Goal: Task Accomplishment & Management: Complete application form

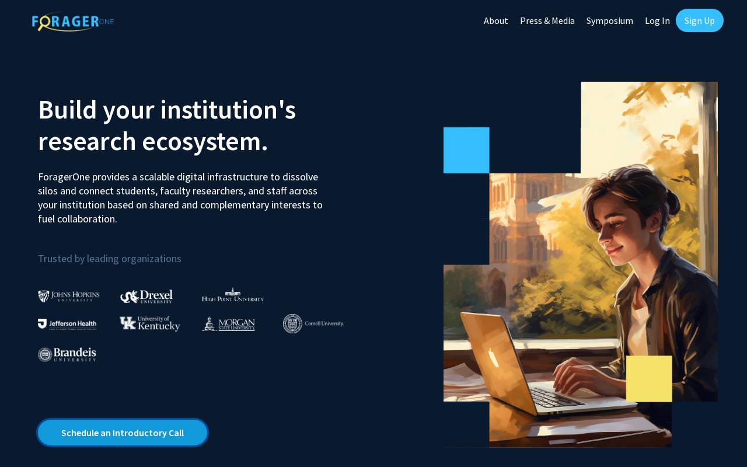
click at [172, 438] on link "Schedule an Introductory Call" at bounding box center [122, 433] width 169 height 26
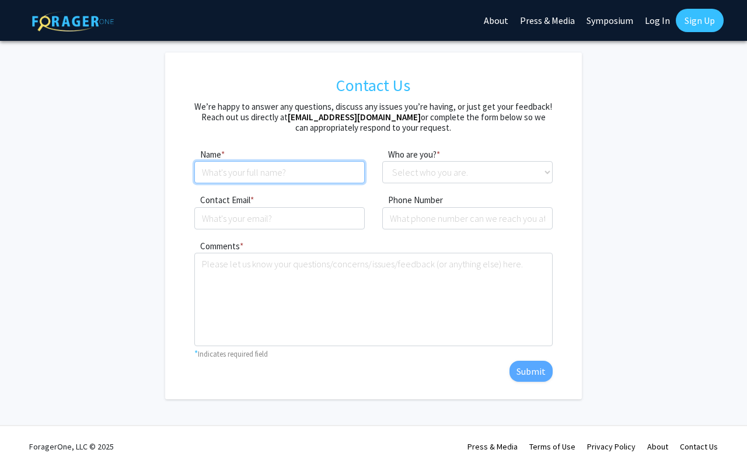
click at [343, 183] on input at bounding box center [279, 172] width 170 height 22
click at [329, 131] on h5 "We’re happy to answer any questions, discuss any issues you’re having, or just …" at bounding box center [373, 118] width 358 height 32
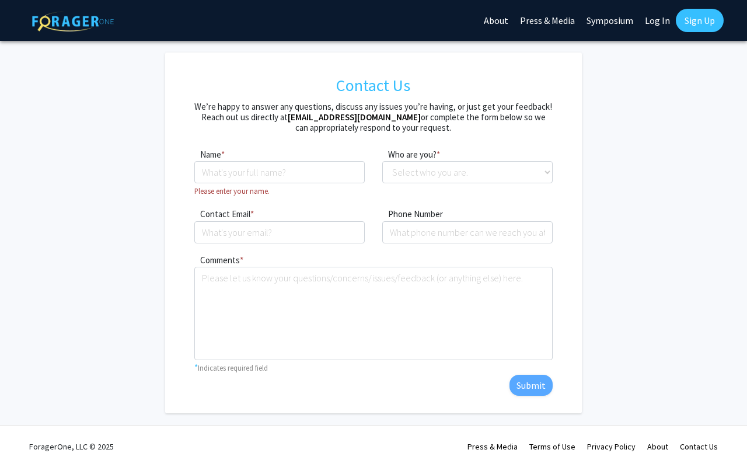
click at [692, 21] on link "Sign Up" at bounding box center [700, 20] width 48 height 23
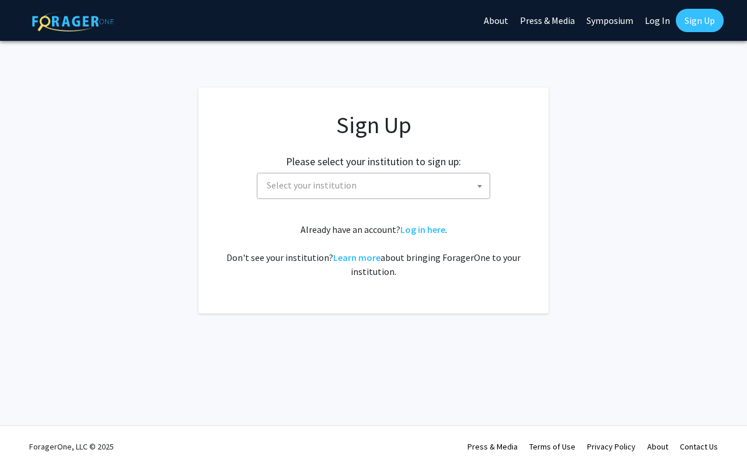
click at [382, 200] on div "Sign Up Please select your institution to sign up: Baylor University Brandeis U…" at bounding box center [374, 195] width 304 height 168
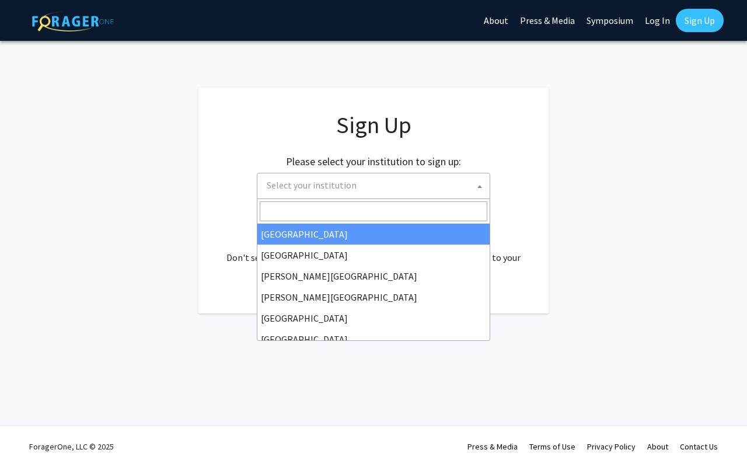
click at [385, 190] on span "Select your institution" at bounding box center [376, 185] width 228 height 24
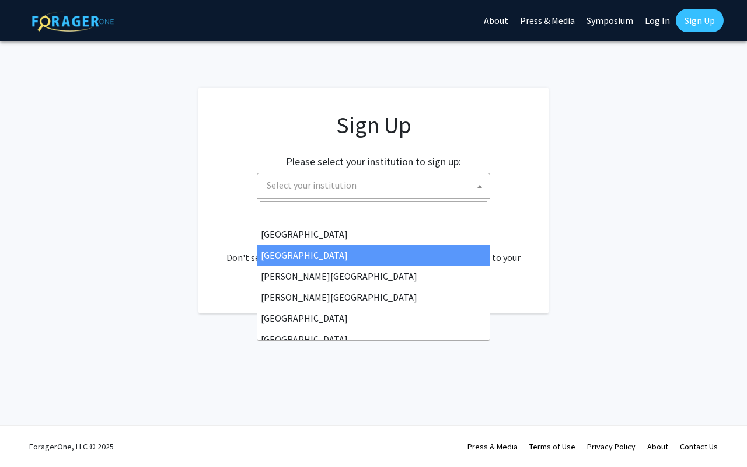
select select "10"
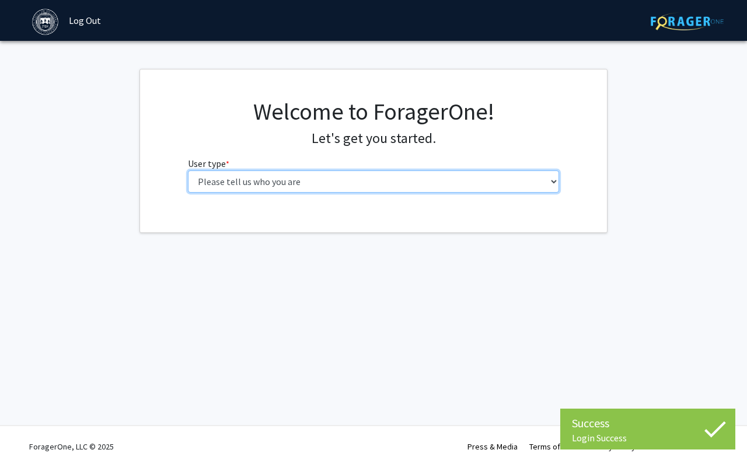
click at [472, 184] on select "Please tell us who you are Undergraduate Student Master's Student Doctoral Cand…" at bounding box center [374, 181] width 372 height 22
select select "1: undergrad"
click at [188, 170] on select "Please tell us who you are Undergraduate Student Master's Student Doctoral Cand…" at bounding box center [374, 181] width 372 height 22
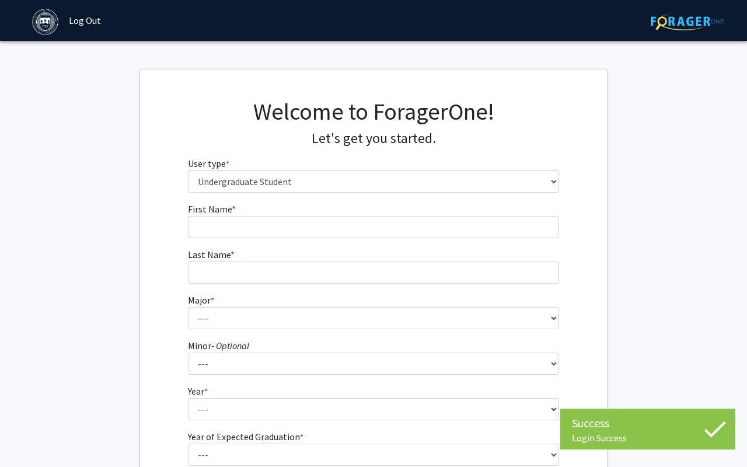
click at [492, 239] on form "First Name * required Last Name * required Major * required --- African and Afr…" at bounding box center [374, 344] width 372 height 285
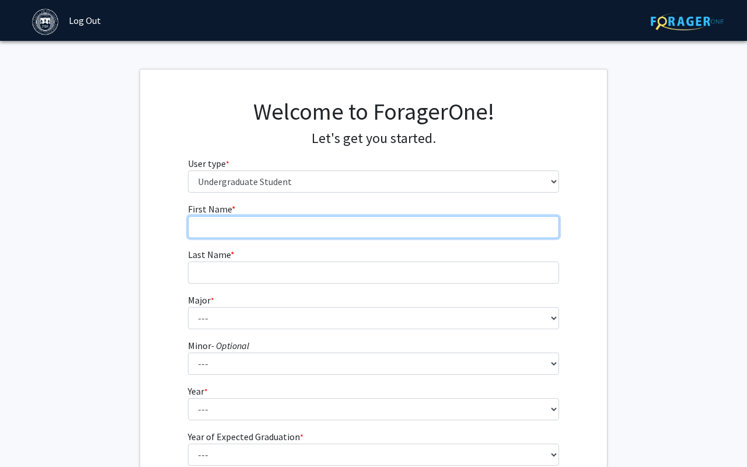
click at [490, 228] on input "First Name * required" at bounding box center [374, 227] width 372 height 22
type input "Jingda"
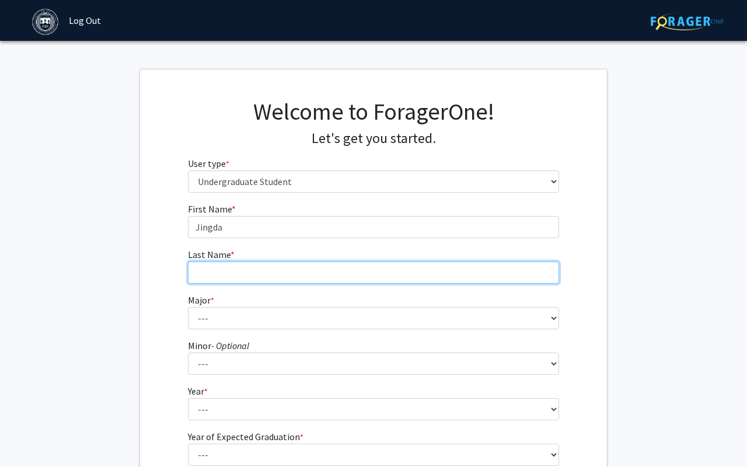
click at [411, 274] on input "Last Name * required" at bounding box center [374, 273] width 372 height 22
type input "Chen"
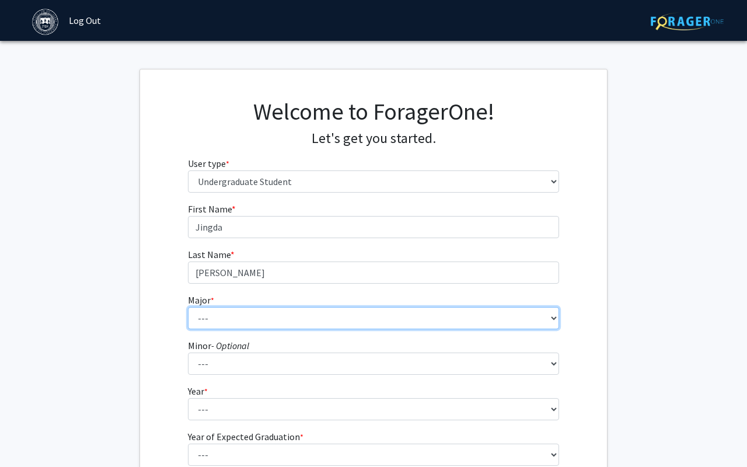
click at [403, 317] on select "--- African and African American Studies American Studies Anthropology Applied …" at bounding box center [374, 318] width 372 height 22
select select "38: 604"
click at [188, 307] on select "--- African and African American Studies American Studies Anthropology Applied …" at bounding box center [374, 318] width 372 height 22
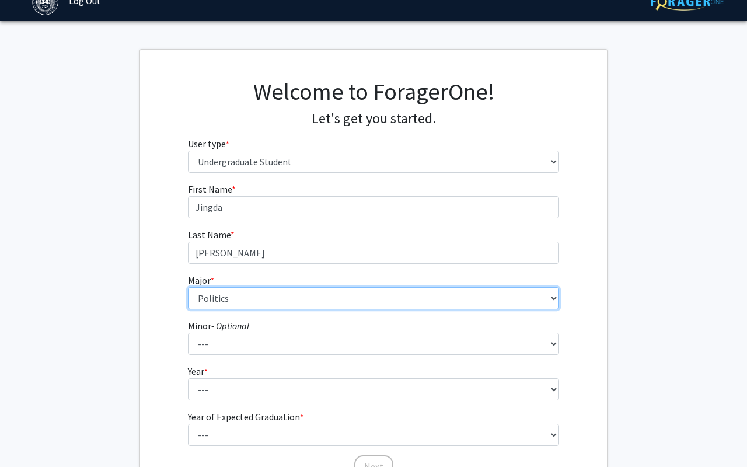
scroll to position [40, 0]
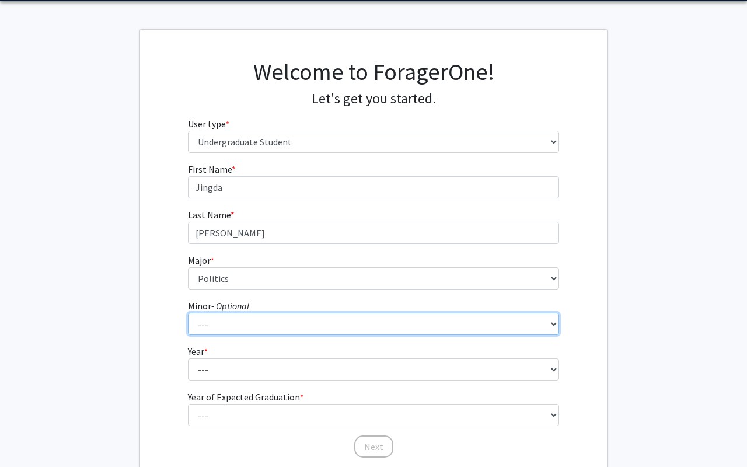
click at [349, 327] on select "--- African and African American Studies Anthropology Arabic Language, Literatu…" at bounding box center [374, 324] width 372 height 22
click at [188, 313] on select "--- African and African American Studies Anthropology Arabic Language, Literatu…" at bounding box center [374, 324] width 372 height 22
click at [237, 316] on select "--- African and African American Studies Anthropology Arabic Language, Literatu…" at bounding box center [374, 324] width 372 height 22
select select "14: 366"
click at [188, 313] on select "--- African and African American Studies Anthropology Arabic Language, Literatu…" at bounding box center [374, 324] width 372 height 22
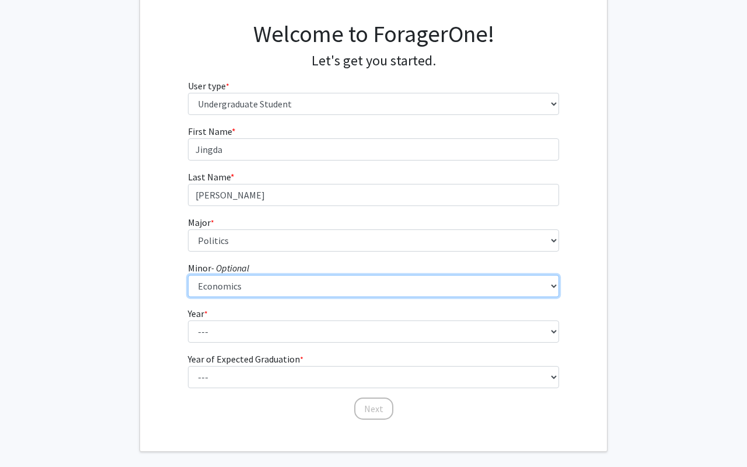
scroll to position [99, 0]
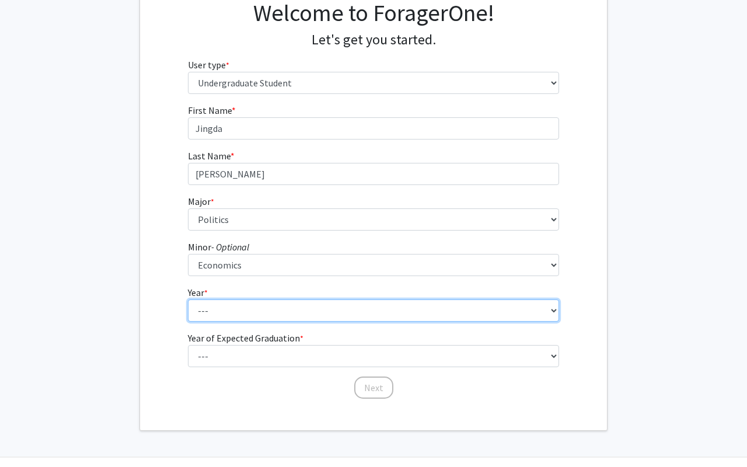
click at [410, 311] on select "--- First-year Sophomore Junior Senior Postbaccalaureate Certificate" at bounding box center [374, 311] width 372 height 22
select select "2: sophomore"
click at [188, 300] on select "--- First-year Sophomore Junior Senior Postbaccalaureate Certificate" at bounding box center [374, 311] width 372 height 22
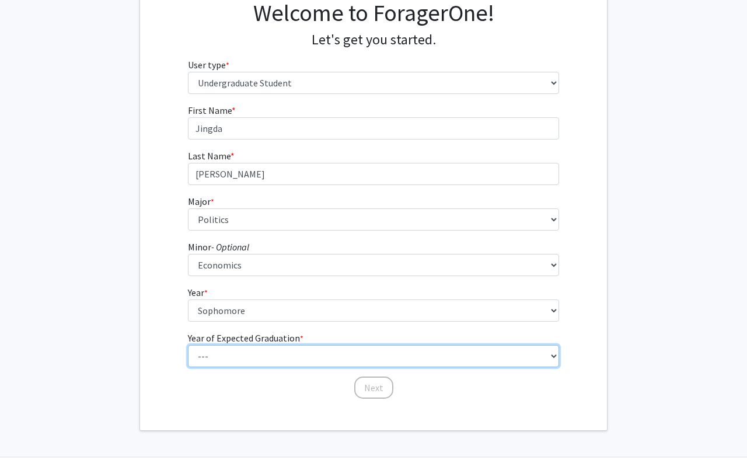
click at [356, 356] on select "--- 2025 2026 2027 2028 2029 2030 2031 2032 2033 2034" at bounding box center [374, 356] width 372 height 22
select select "4: 2028"
click at [188, 345] on select "--- 2025 2026 2027 2028 2029 2030 2031 2032 2033 2034" at bounding box center [374, 356] width 372 height 22
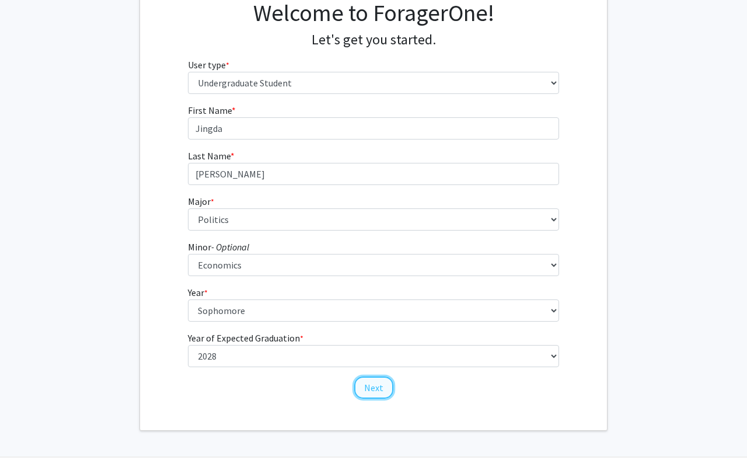
click at [378, 389] on button "Next" at bounding box center [373, 388] width 39 height 22
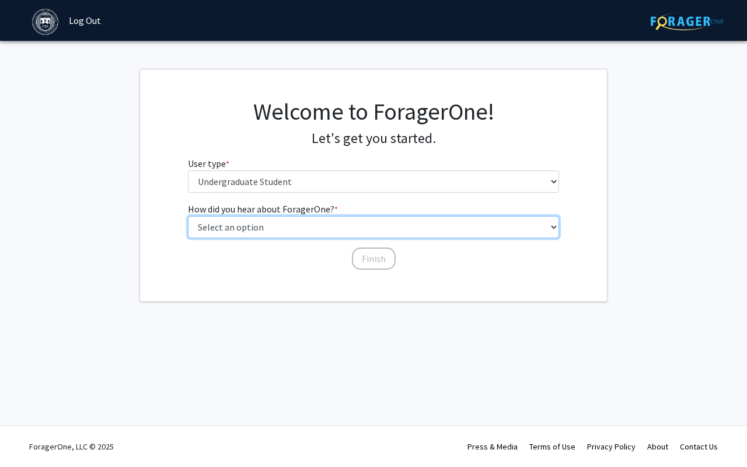
click at [385, 221] on select "Select an option Peer/student recommendation Faculty/staff recommendation Unive…" at bounding box center [374, 227] width 372 height 22
select select "1: peer_recommendation"
click at [188, 216] on select "Select an option Peer/student recommendation Faculty/staff recommendation Unive…" at bounding box center [374, 227] width 372 height 22
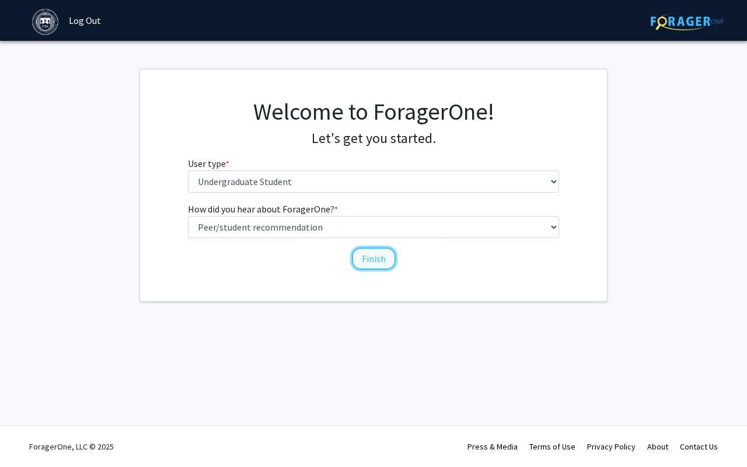
click at [368, 260] on button "Finish" at bounding box center [374, 259] width 44 height 22
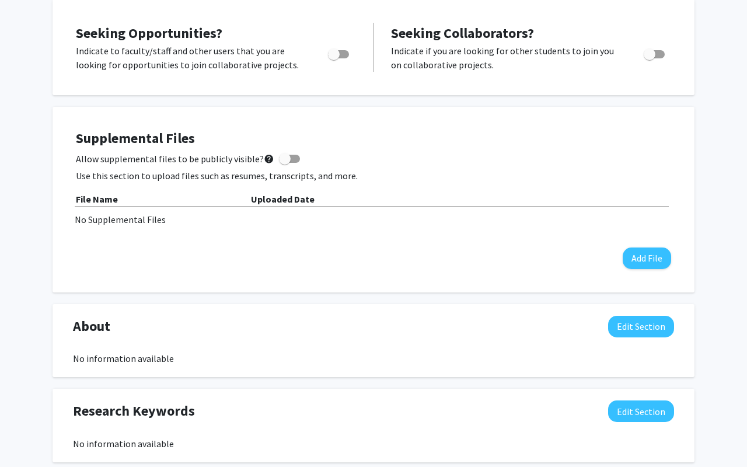
scroll to position [238, 0]
click at [343, 55] on span "Toggle" at bounding box center [338, 55] width 21 height 8
click at [334, 59] on input "Are you actively seeking opportunities?" at bounding box center [333, 59] width 1 height 1
checkbox input "true"
click at [651, 57] on span "Toggle" at bounding box center [650, 55] width 12 height 12
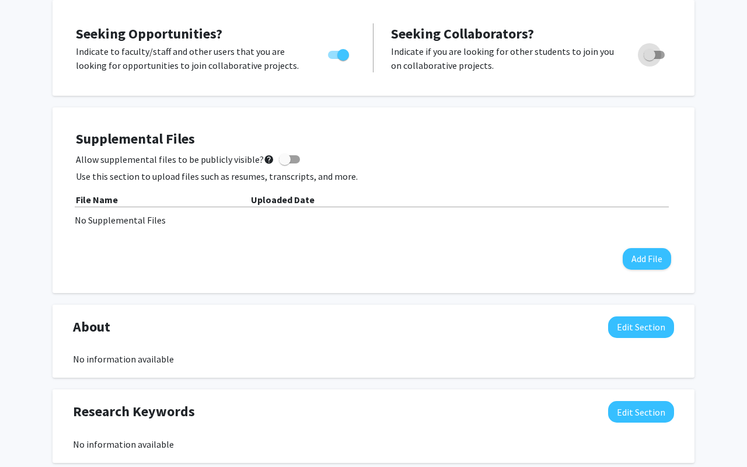
click at [650, 59] on input "Would you like to receive other student requests to work with you?" at bounding box center [649, 59] width 1 height 1
checkbox input "true"
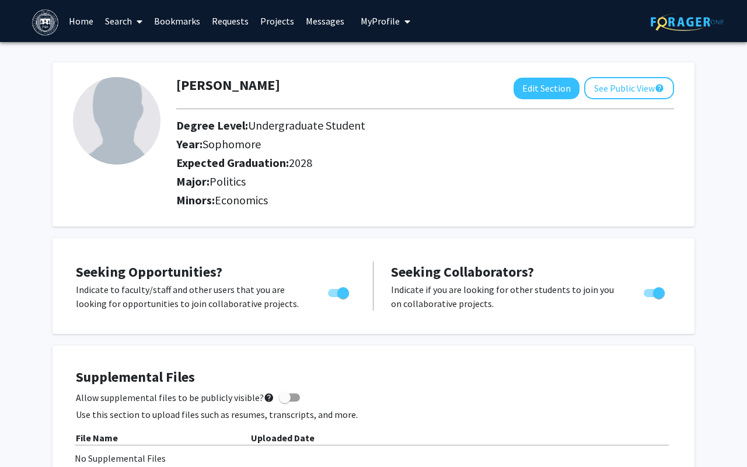
scroll to position [0, 0]
click at [269, 22] on link "Projects" at bounding box center [278, 21] width 46 height 41
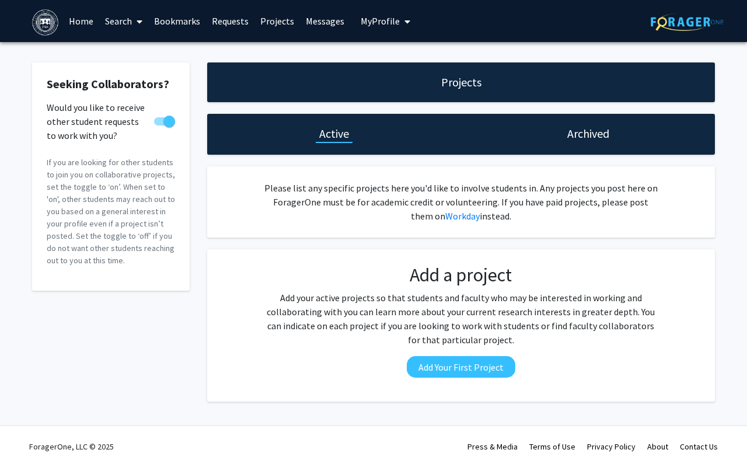
click at [229, 26] on link "Requests" at bounding box center [230, 21] width 48 height 41
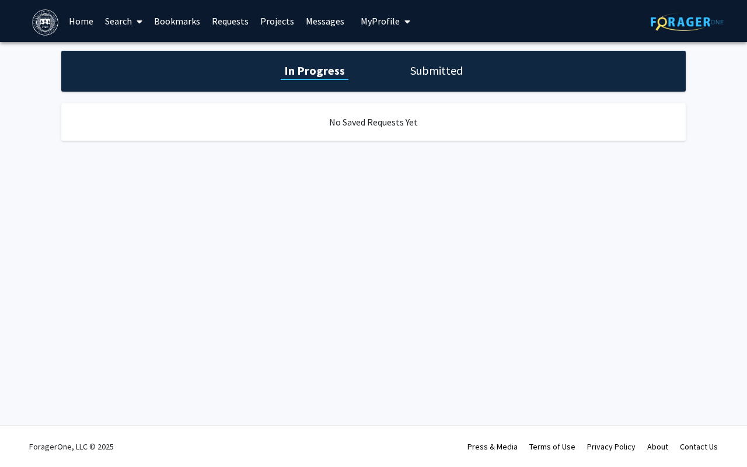
click at [277, 21] on link "Projects" at bounding box center [278, 21] width 46 height 41
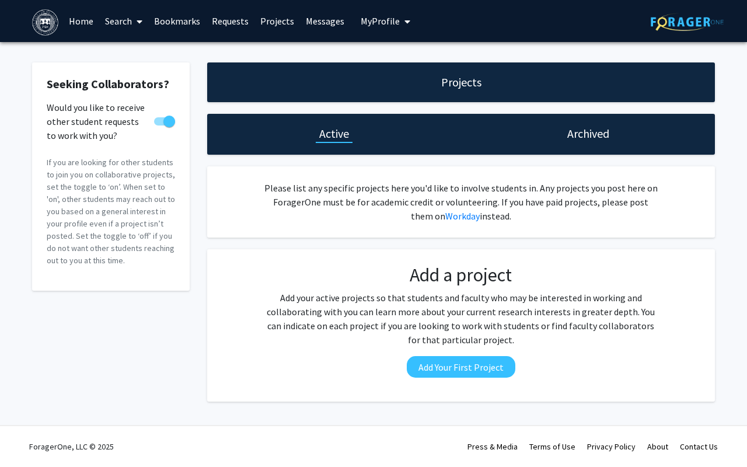
click at [72, 29] on link "Home" at bounding box center [81, 21] width 36 height 41
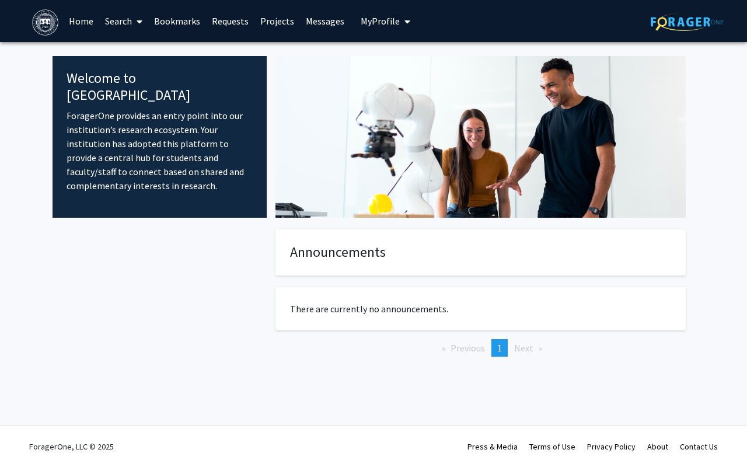
click at [117, 28] on link "Search" at bounding box center [123, 21] width 49 height 41
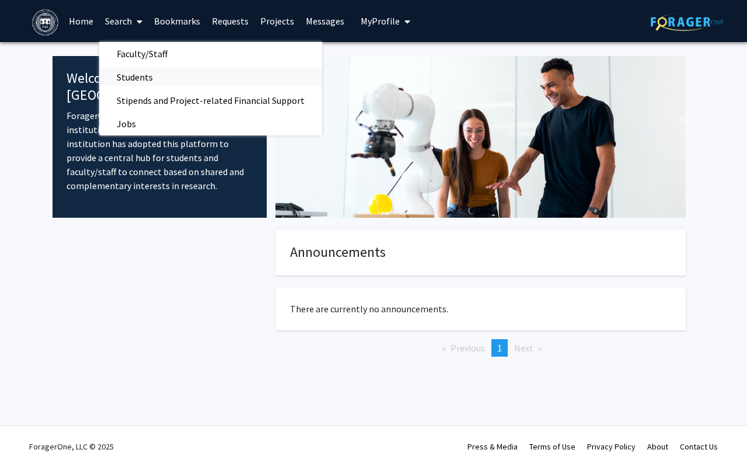
click at [146, 73] on span "Students" at bounding box center [134, 76] width 71 height 23
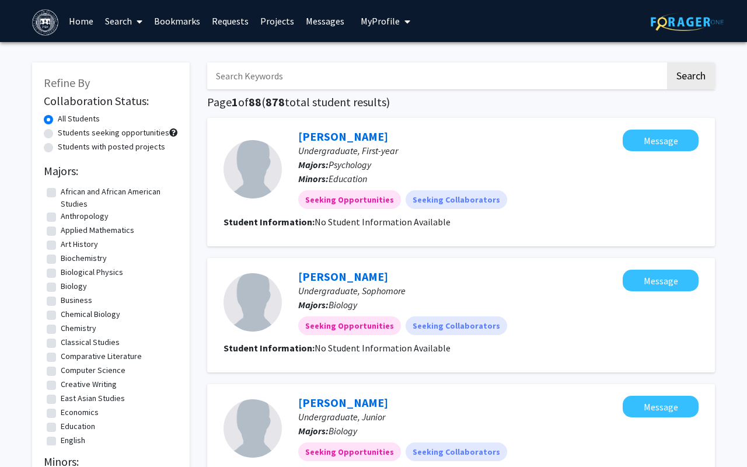
click at [135, 28] on span at bounding box center [137, 21] width 11 height 41
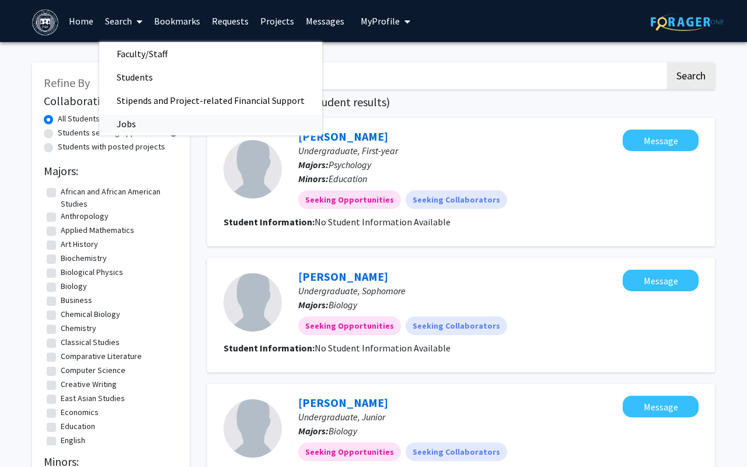
click at [152, 120] on link "Jobs" at bounding box center [210, 124] width 223 height 18
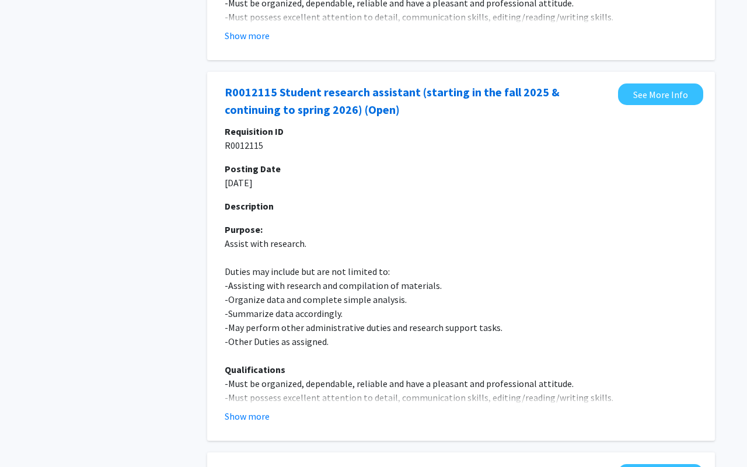
scroll to position [417, 0]
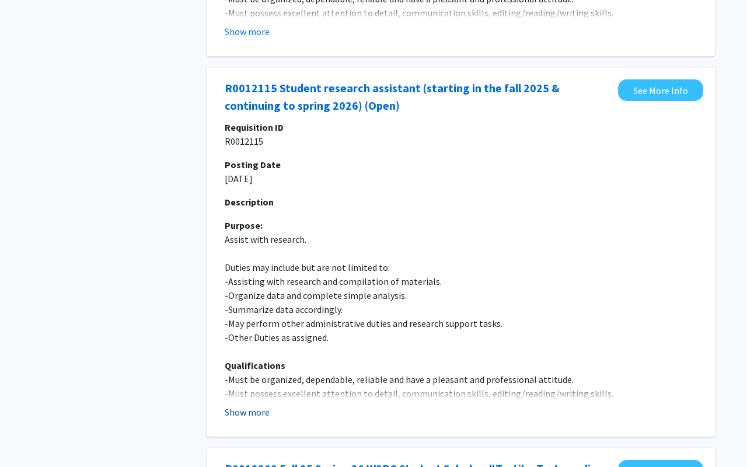
click at [242, 405] on button "Show more" at bounding box center [247, 412] width 45 height 14
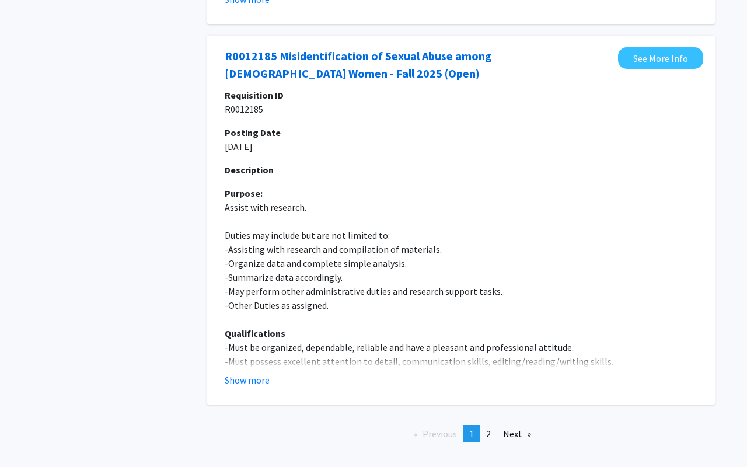
scroll to position [3849, 0]
click at [493, 426] on link "page 2" at bounding box center [489, 435] width 16 height 18
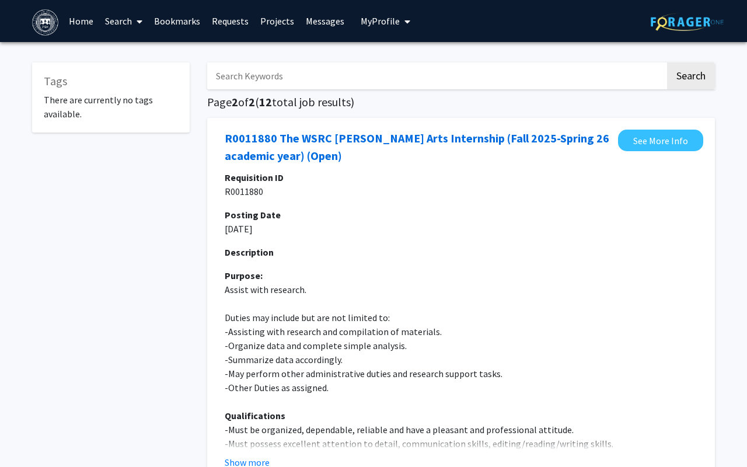
click at [128, 26] on link "Search" at bounding box center [123, 21] width 49 height 41
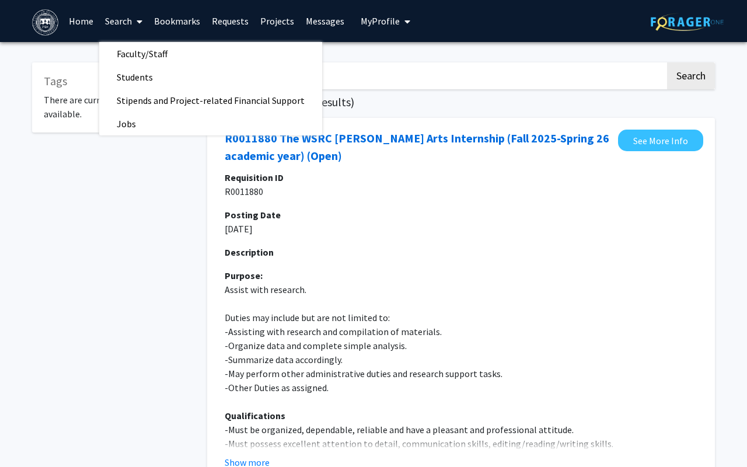
click at [380, 239] on div "Requisition ID R0011880 Posting Date 06/09/2025 Description Purpose: Assist wit…" at bounding box center [461, 448] width 473 height 556
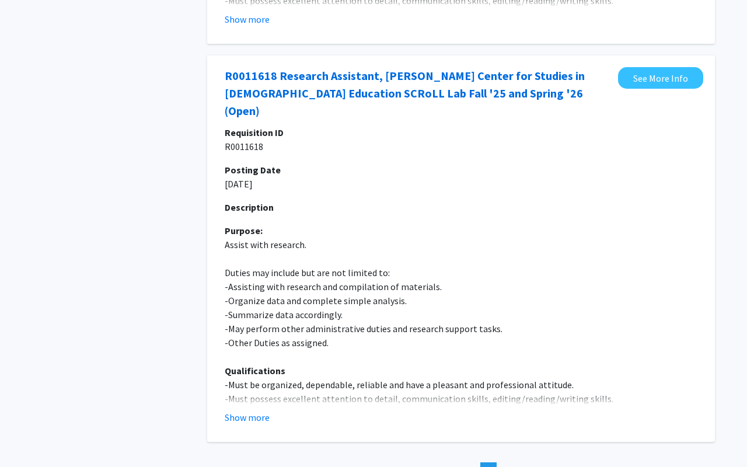
scroll to position [509, 0]
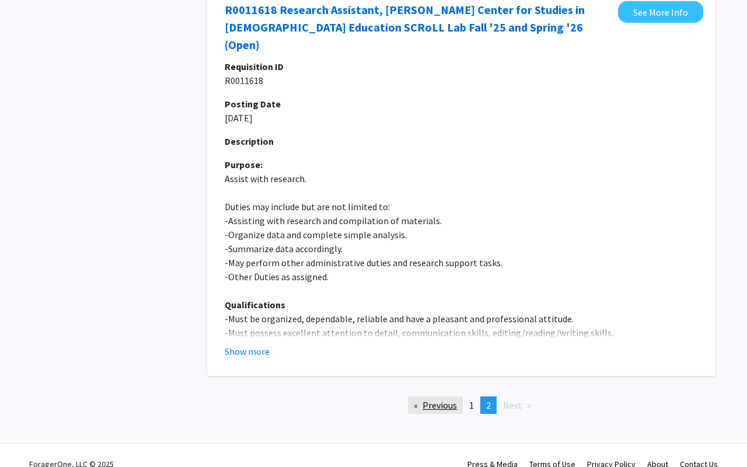
click at [455, 396] on link "Previous page" at bounding box center [435, 405] width 55 height 18
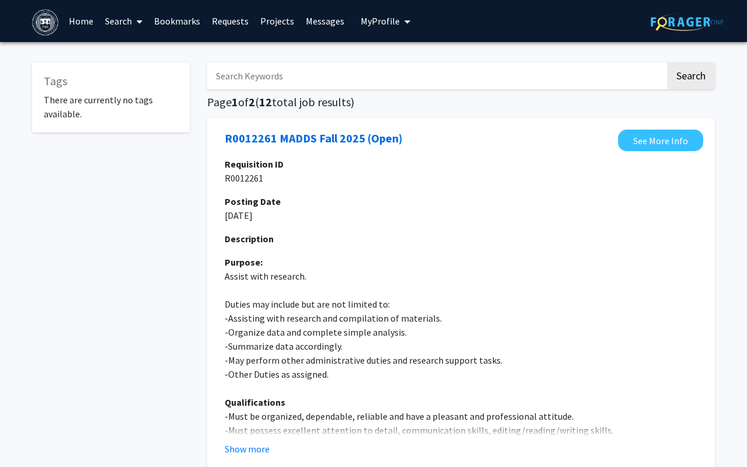
click at [117, 25] on link "Search" at bounding box center [123, 21] width 49 height 41
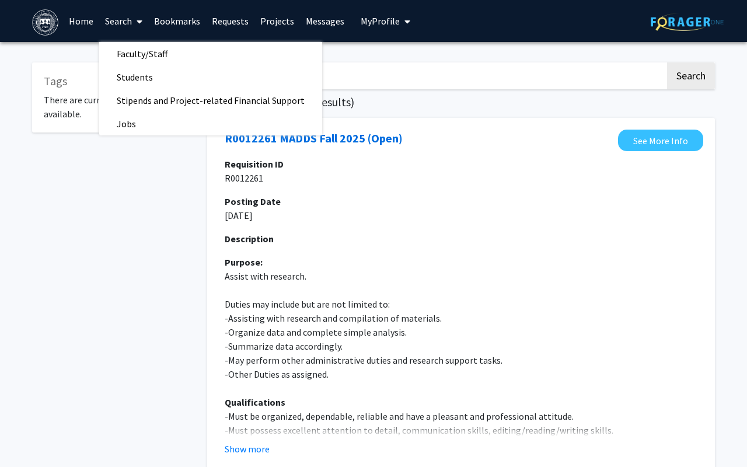
click at [346, 69] on input "Search Keywords" at bounding box center [436, 75] width 458 height 27
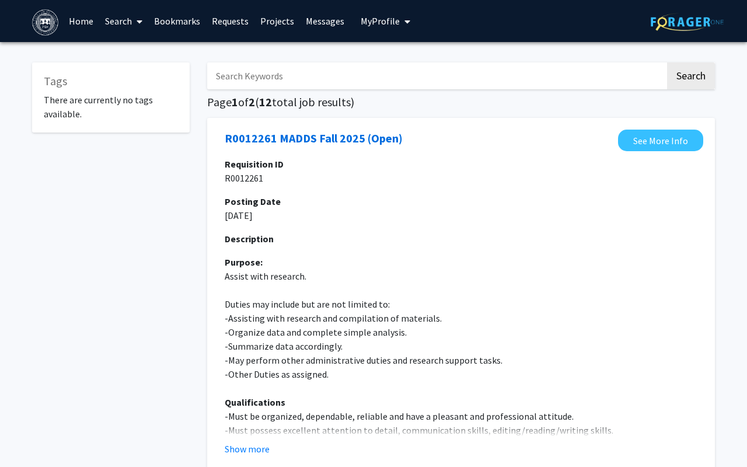
click at [82, 24] on link "Home" at bounding box center [81, 21] width 36 height 41
